Goal: Browse casually: Explore the website without a specific task or goal

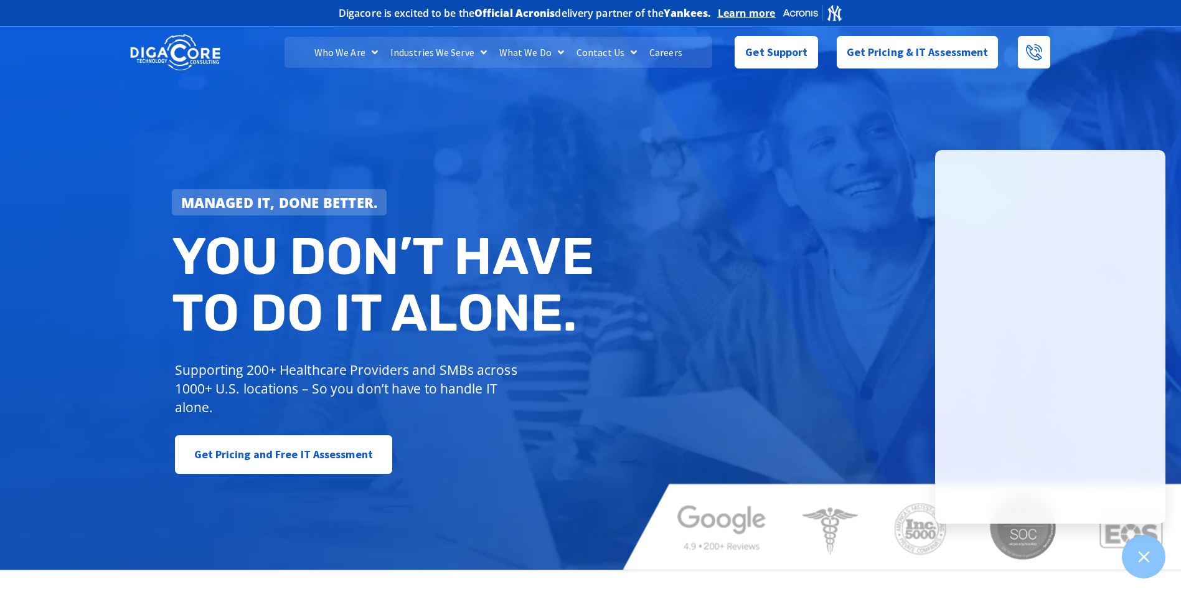
click at [530, 42] on link "What We Do" at bounding box center [531, 52] width 77 height 31
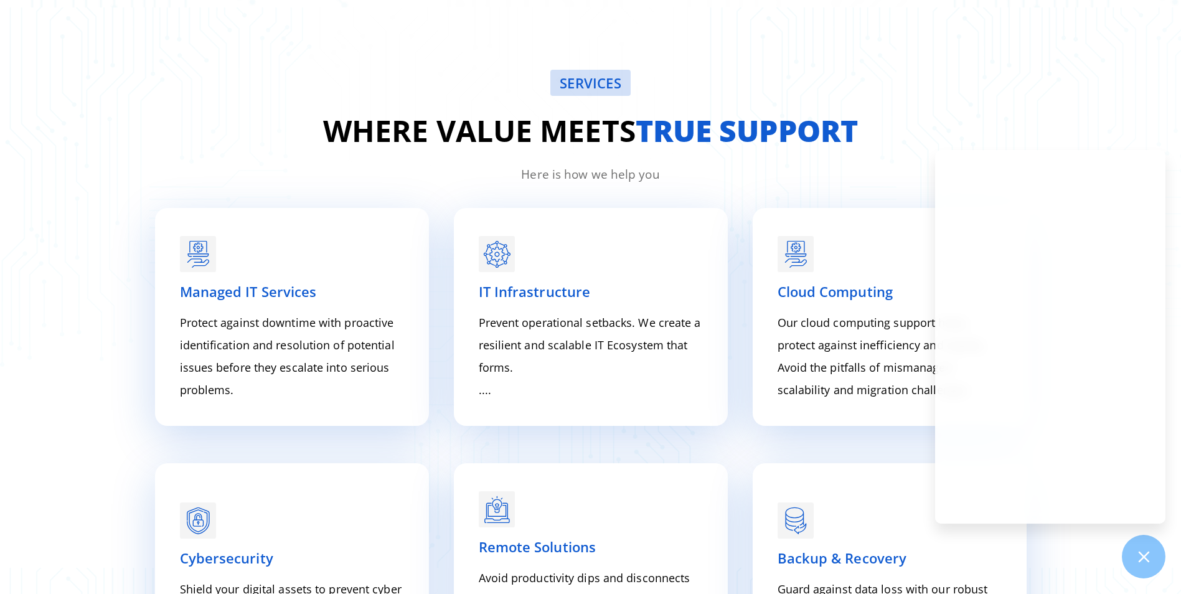
scroll to position [1645, 0]
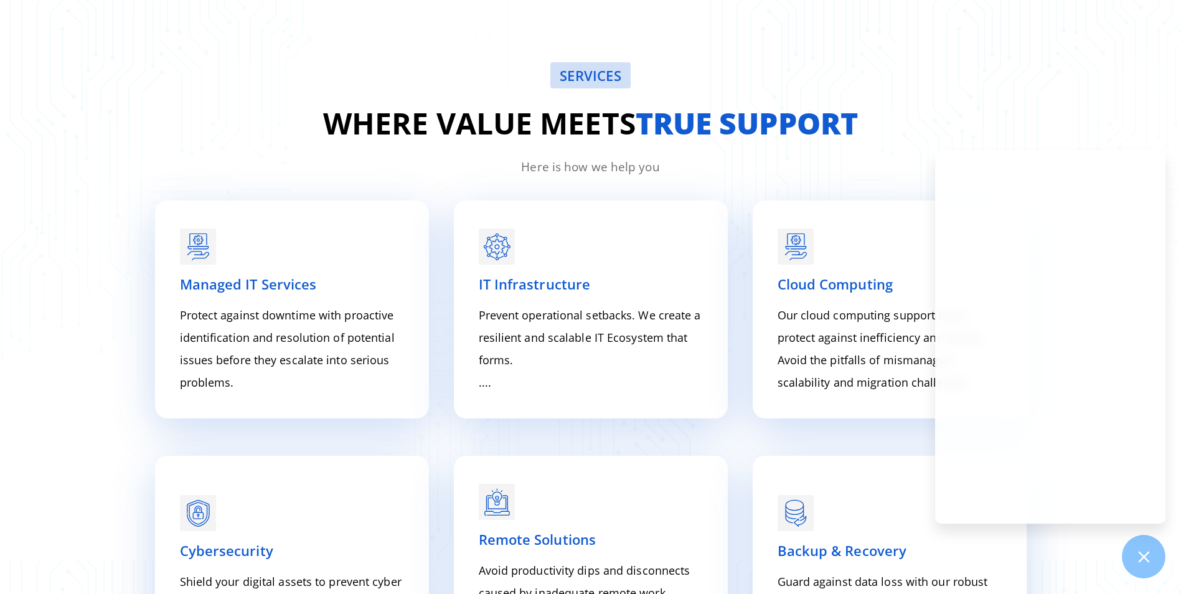
click at [1022, 116] on h2 "Where value meets true support" at bounding box center [591, 123] width 896 height 45
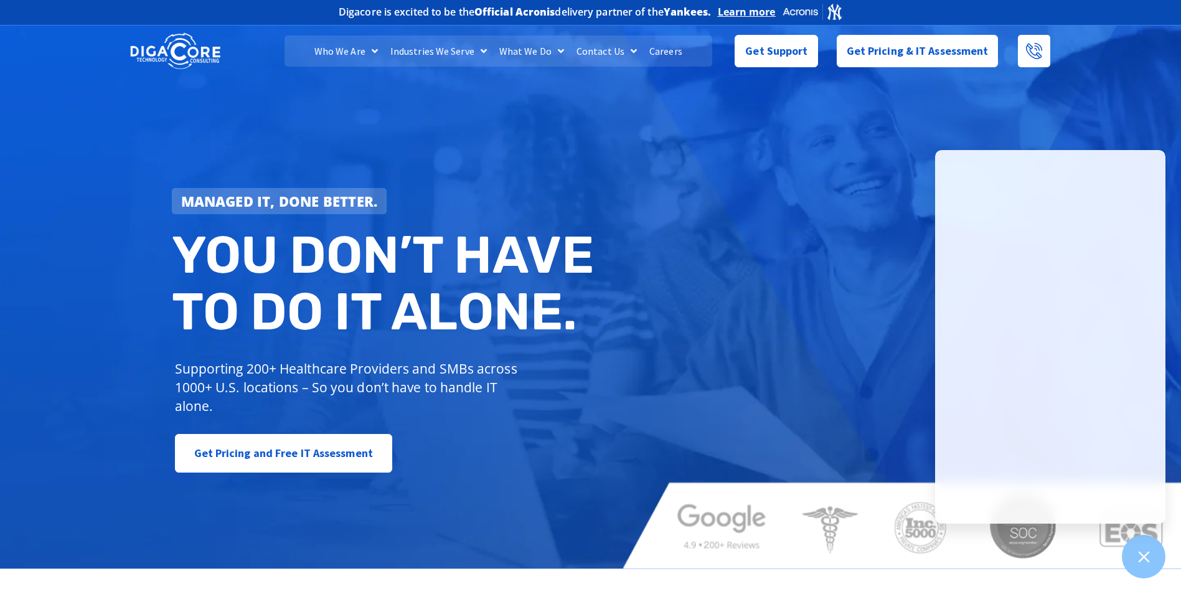
scroll to position [0, 0]
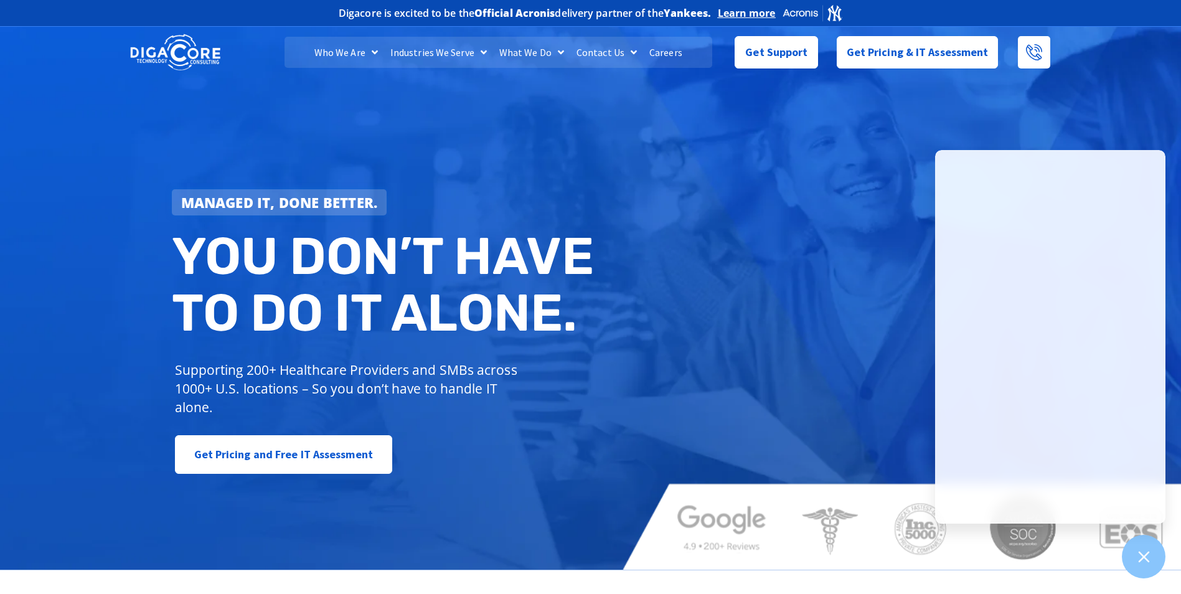
click at [774, 304] on div "Managed IT, done better. You don’t have to do IT alone. Supporting 200+ Healthc…" at bounding box center [590, 297] width 1181 height 547
click at [179, 57] on img at bounding box center [175, 52] width 90 height 39
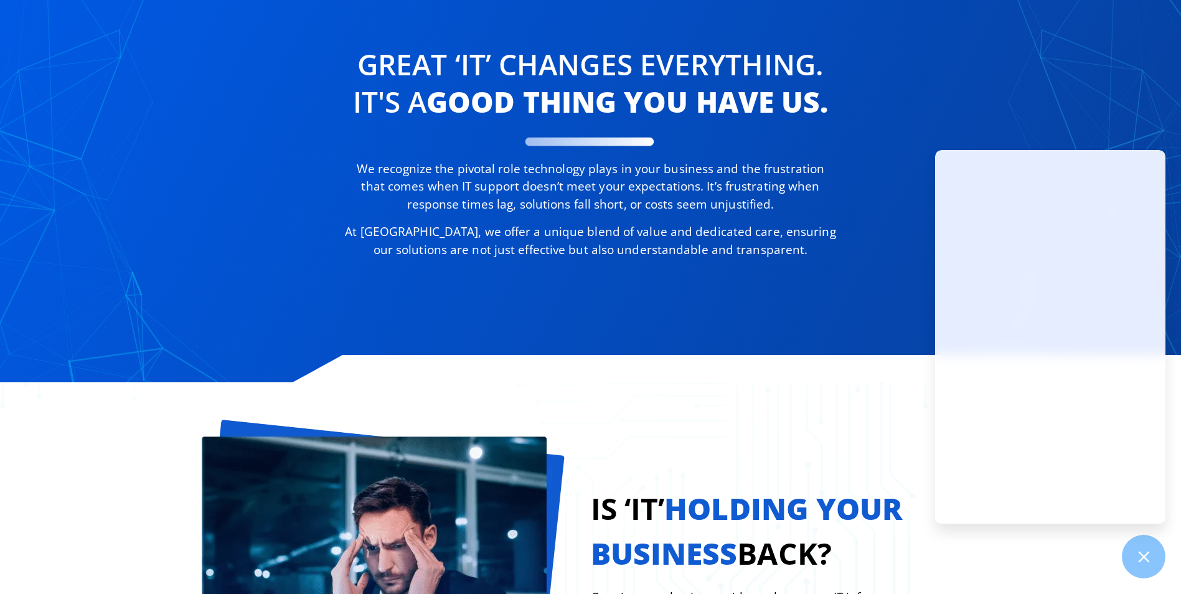
scroll to position [716, 0]
